Goal: Navigation & Orientation: Find specific page/section

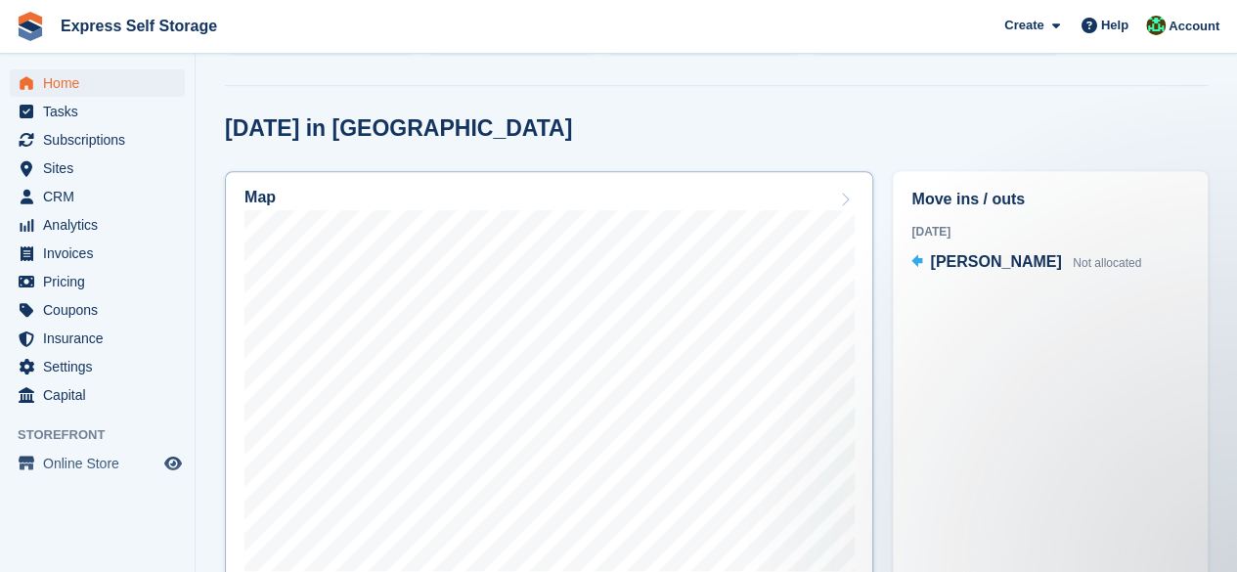
scroll to position [587, 0]
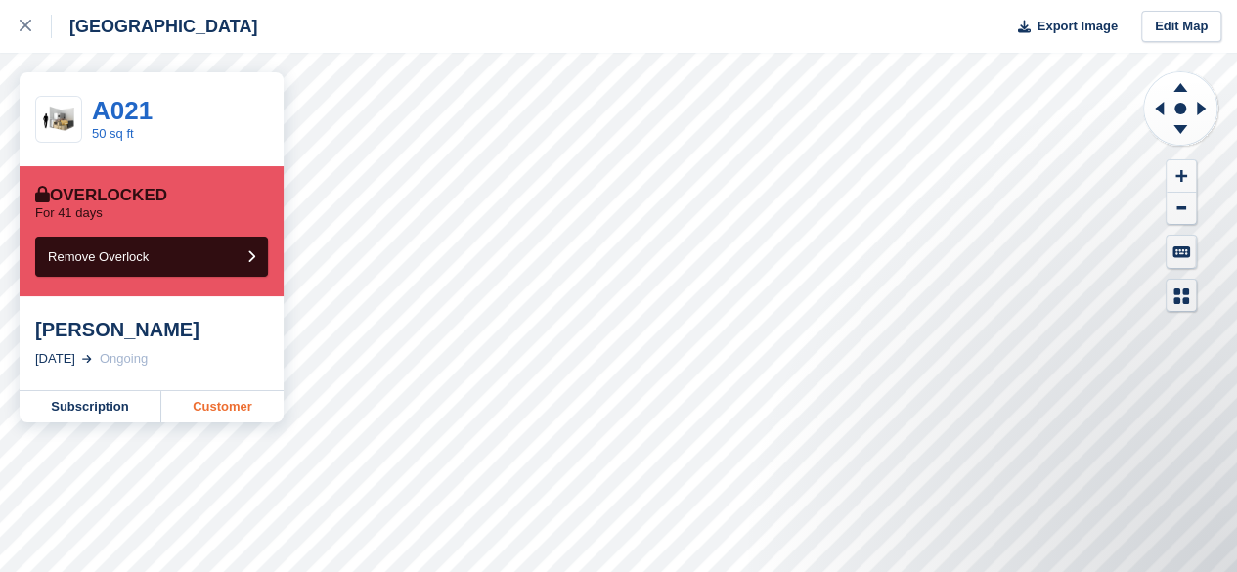
click at [260, 416] on link "Customer" at bounding box center [222, 406] width 122 height 31
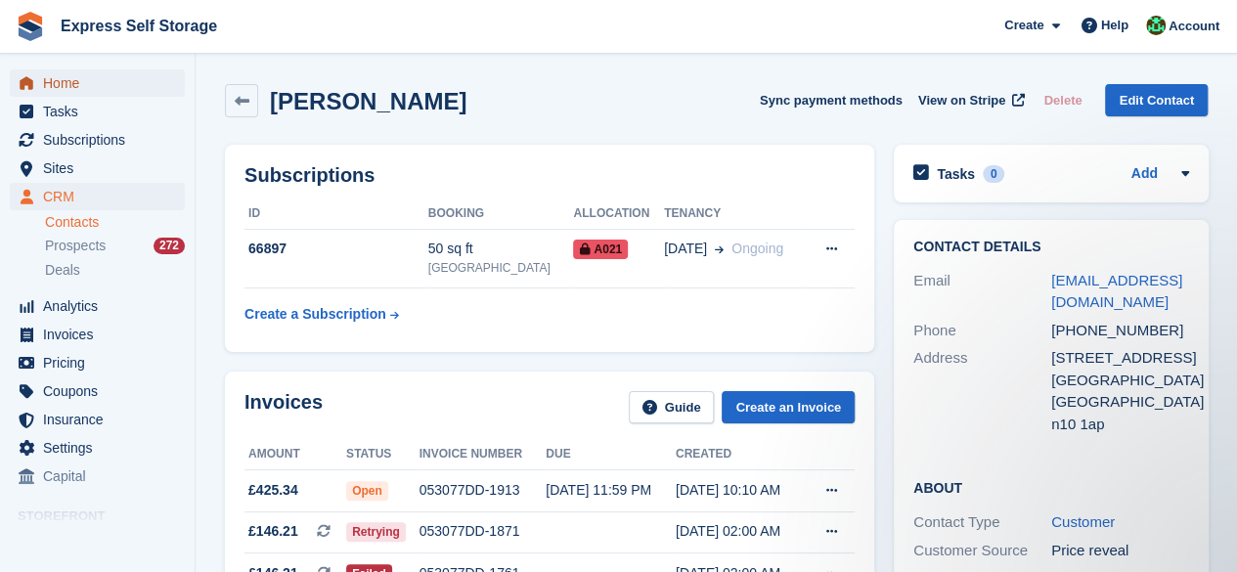
click at [80, 81] on span "Home" at bounding box center [101, 82] width 117 height 27
